Goal: Go to known website: Go to known website

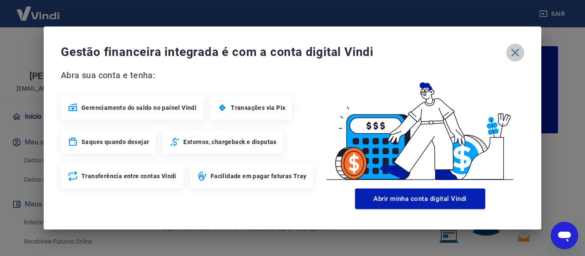
click at [519, 53] on icon "button" at bounding box center [515, 53] width 14 height 14
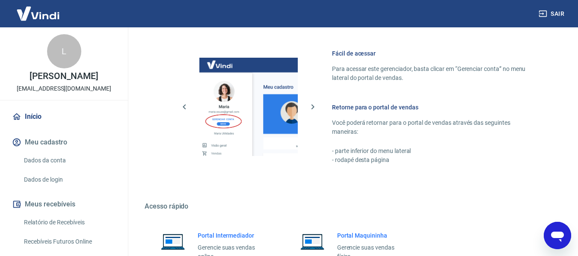
scroll to position [535, 0]
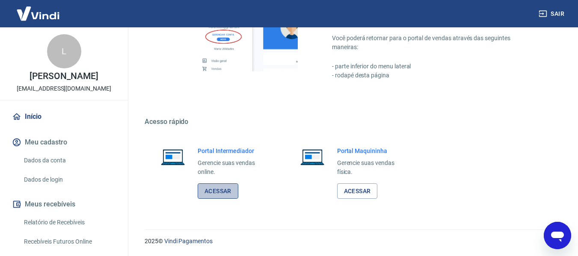
click at [226, 193] on link "Acessar" at bounding box center [218, 192] width 41 height 16
